Goal: Ask a question

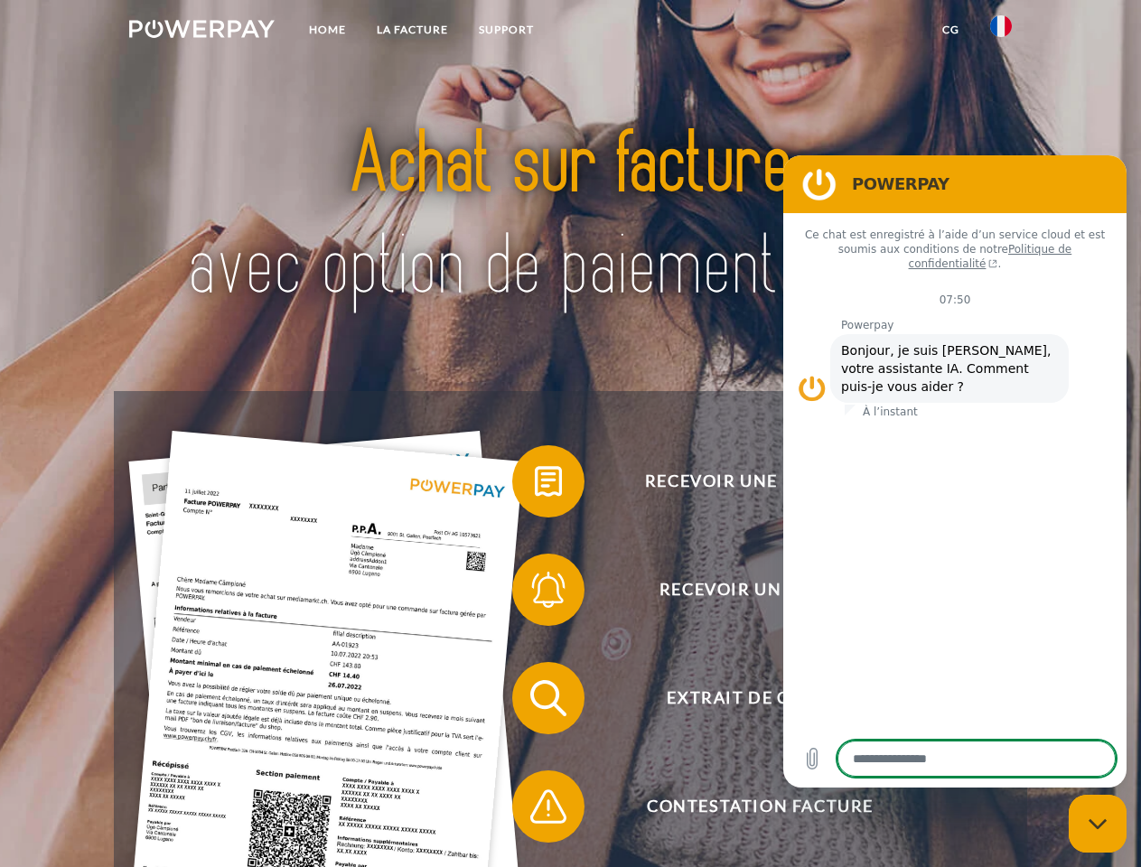
click at [202, 32] on img at bounding box center [201, 29] width 145 height 18
click at [1001, 32] on img at bounding box center [1001, 26] width 22 height 22
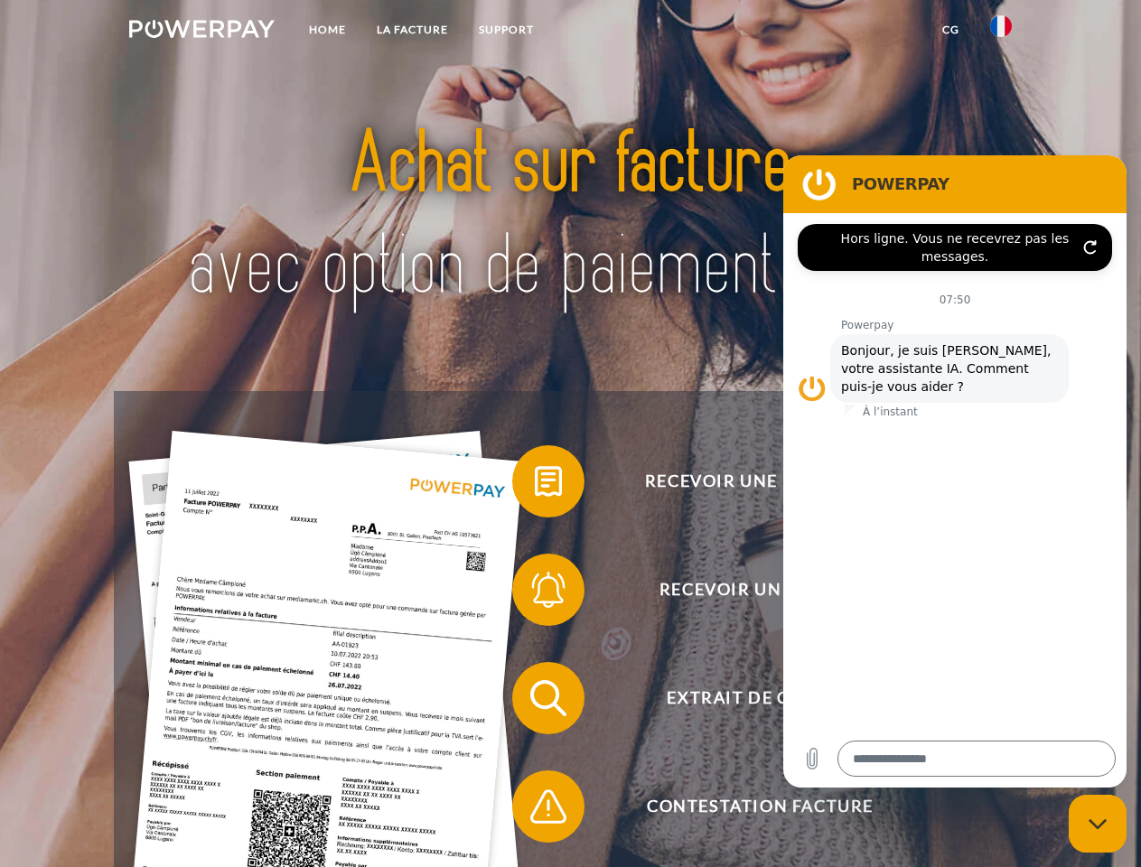
click at [951, 30] on link "CG" at bounding box center [951, 30] width 48 height 33
click at [535, 485] on span at bounding box center [521, 481] width 90 height 90
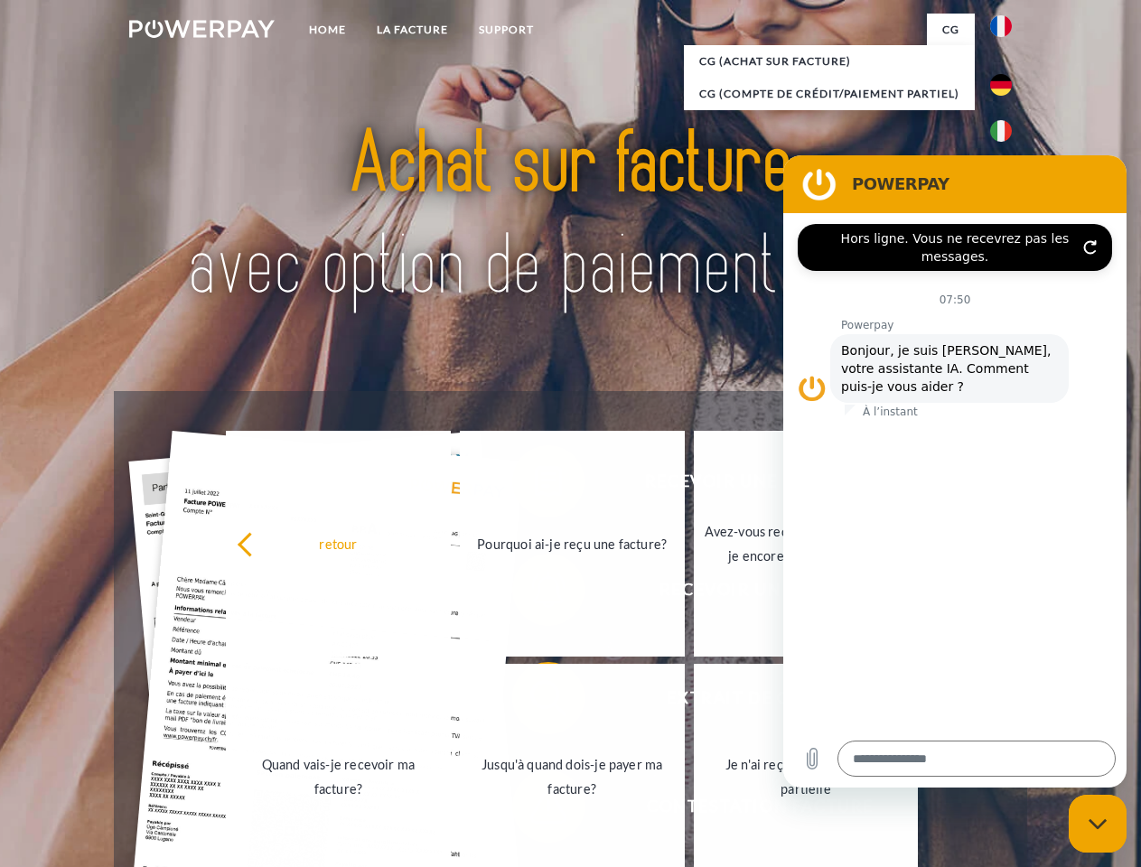
click at [535, 594] on div "retour Pourquoi ai-je reçu une facture? Avez-vous reçu mes paiements, ai-je enc…" at bounding box center [573, 660] width 730 height 466
click at [535, 702] on link "Jusqu'à quand dois-je payer ma facture?" at bounding box center [569, 777] width 225 height 226
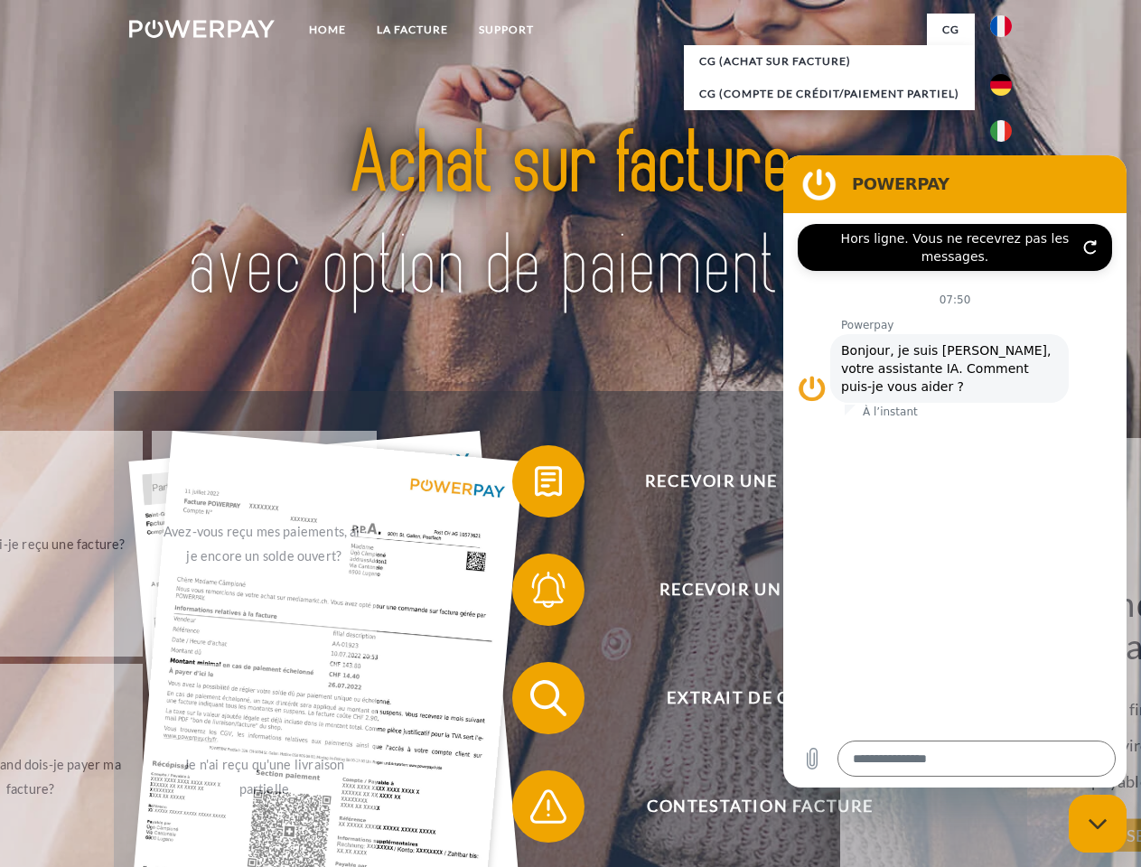
click at [535, 811] on span at bounding box center [521, 807] width 90 height 90
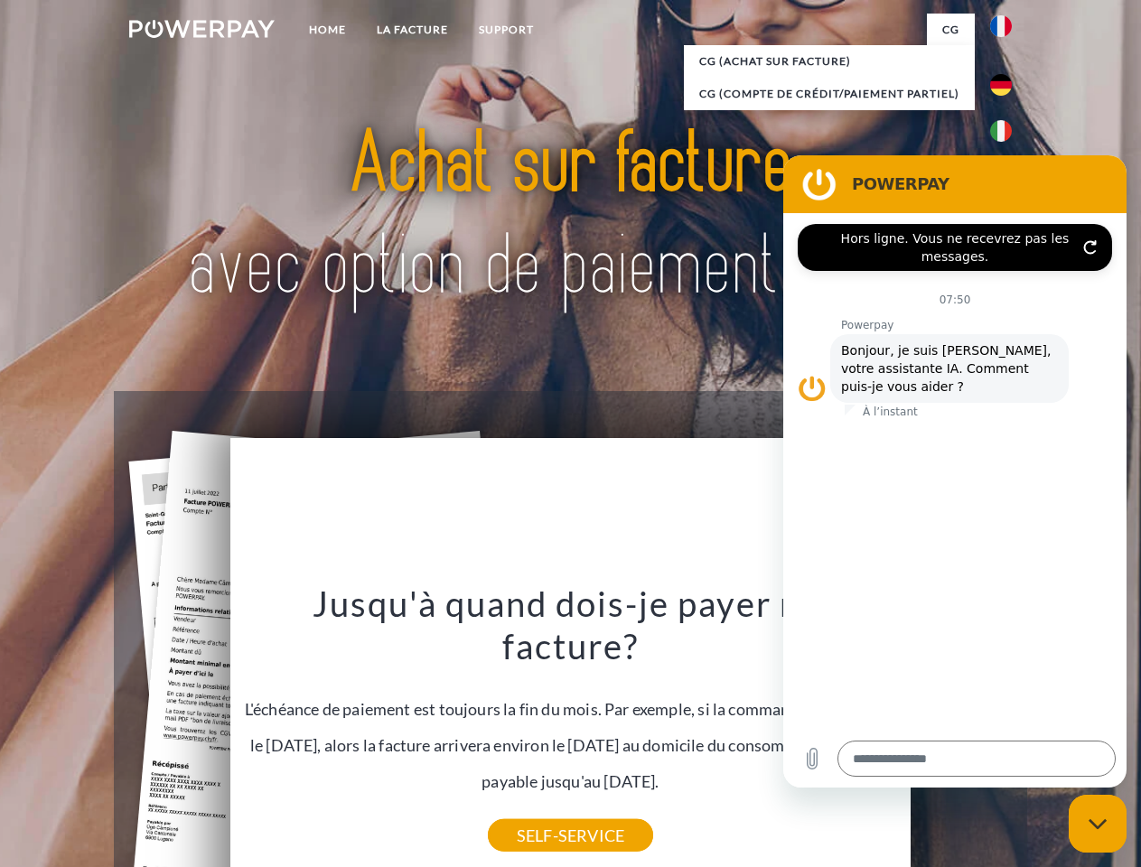
click at [1098, 824] on icon "Fermer la fenêtre de messagerie" at bounding box center [1098, 825] width 19 height 12
type textarea "*"
